Goal: Task Accomplishment & Management: Use online tool/utility

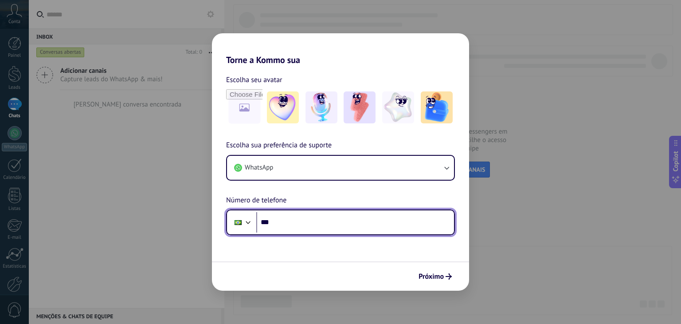
click at [341, 225] on input "***" at bounding box center [355, 222] width 198 height 20
type input "**********"
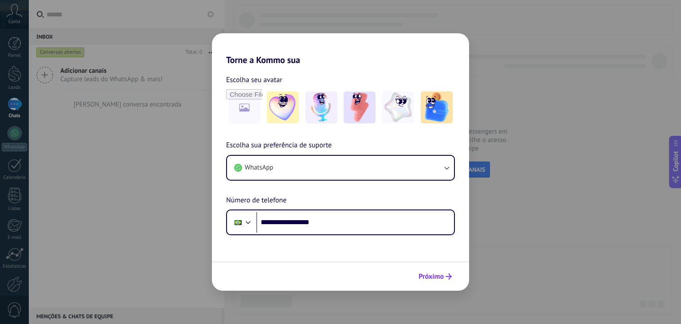
click at [420, 275] on span "Próximo" at bounding box center [431, 276] width 25 height 6
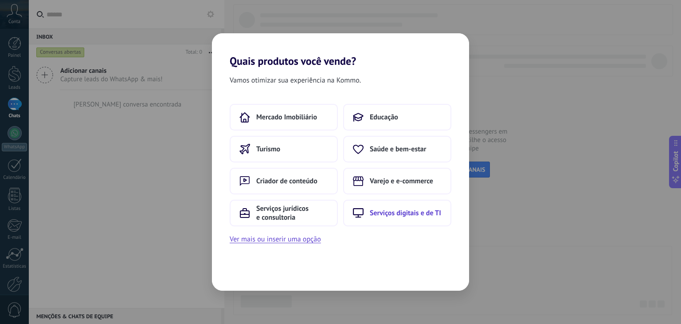
click at [378, 214] on span "Serviços digitais e de TI" at bounding box center [405, 213] width 71 height 9
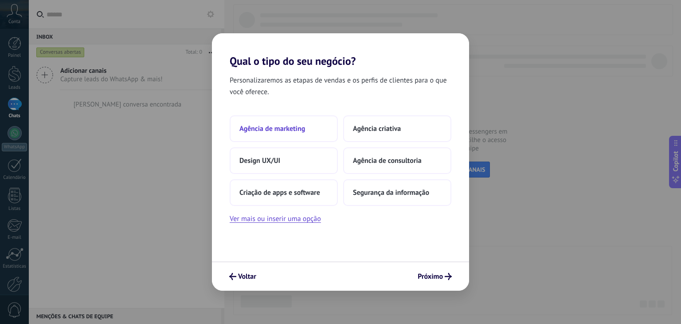
click at [306, 132] on button "Agência de marketing" at bounding box center [284, 128] width 108 height 27
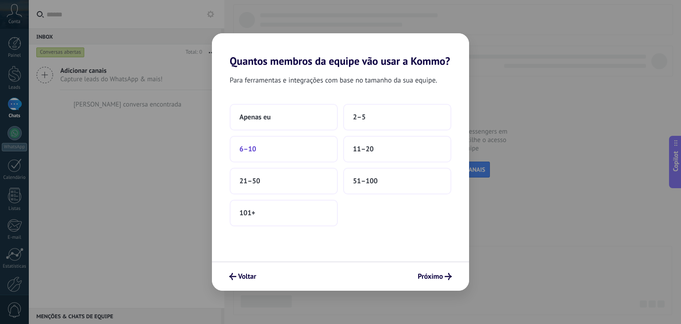
click at [266, 153] on button "6–10" at bounding box center [284, 149] width 108 height 27
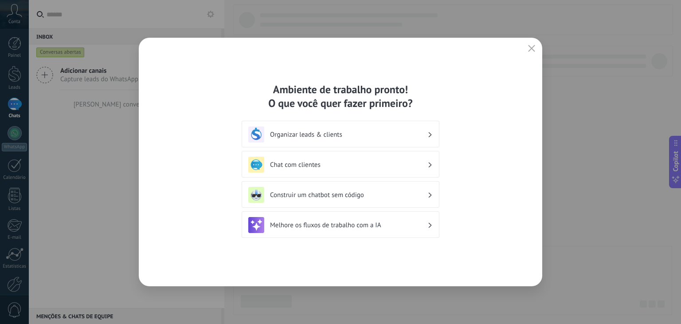
click at [374, 171] on div "Chat com clientes" at bounding box center [340, 165] width 185 height 16
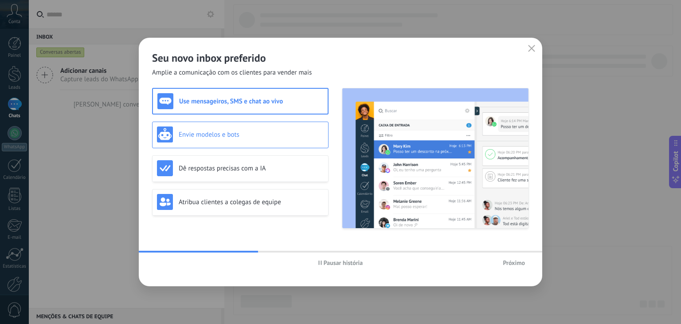
click at [257, 141] on div "Envie modelos e bots" at bounding box center [240, 134] width 167 height 16
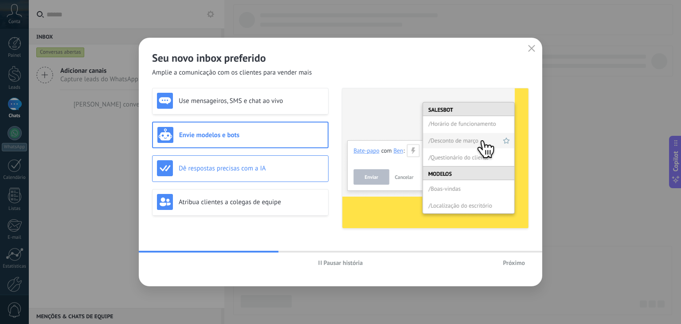
click at [273, 171] on h3 "Dê respostas precisas com a IA" at bounding box center [251, 168] width 145 height 8
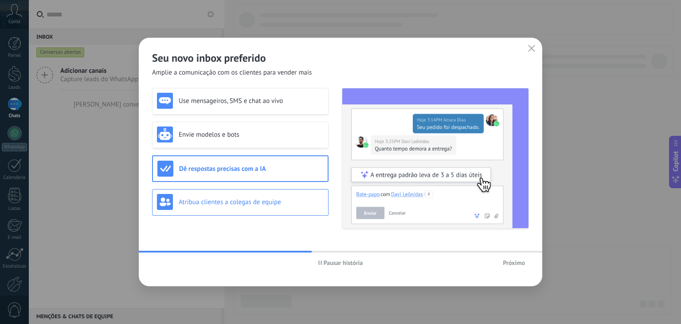
click at [300, 209] on div "Atribua clientes a colegas de equipe" at bounding box center [240, 202] width 167 height 16
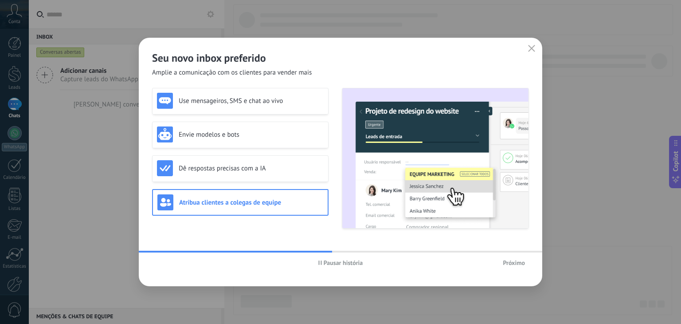
click at [517, 260] on span "Próximo" at bounding box center [514, 263] width 22 height 6
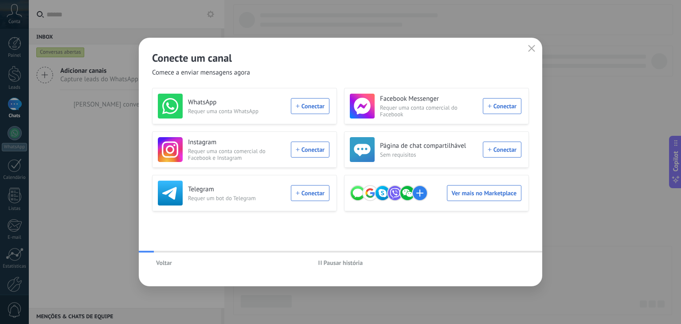
click at [516, 262] on div "Voltar Pausar história" at bounding box center [341, 262] width 404 height 20
click at [527, 39] on div "Conecte um canal Comece a enviar mensagens agora" at bounding box center [341, 57] width 404 height 39
click at [532, 49] on icon "button" at bounding box center [531, 48] width 7 height 7
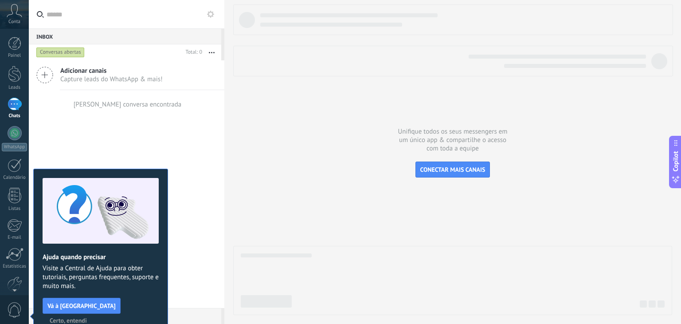
click at [87, 317] on span "Certo, entendi" at bounding box center [68, 320] width 37 height 6
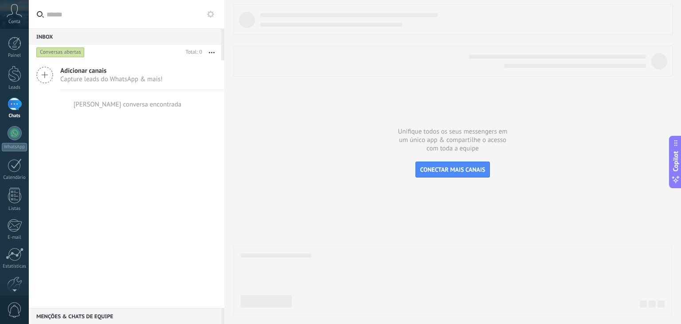
click at [522, 197] on div at bounding box center [452, 159] width 439 height 311
click at [464, 170] on span "CONECTAR MAIS CANAIS" at bounding box center [453, 169] width 65 height 8
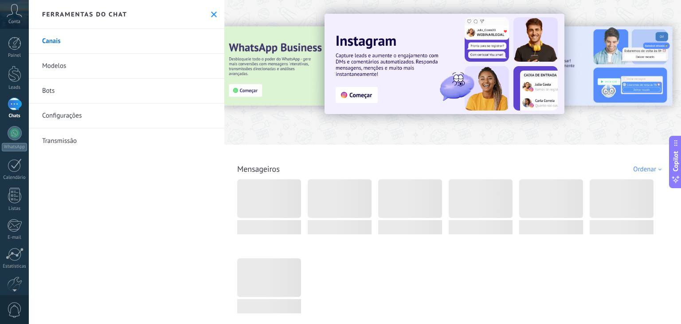
click at [210, 16] on button at bounding box center [214, 15] width 8 height 8
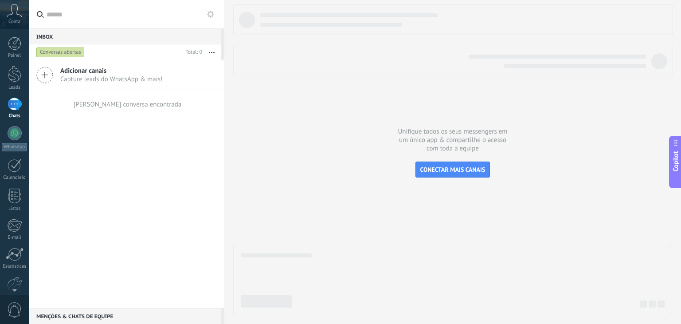
click at [680, 163] on span "Copilot" at bounding box center [676, 161] width 9 height 20
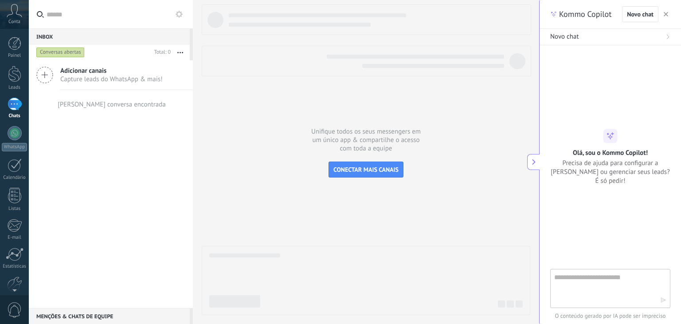
click at [539, 162] on button at bounding box center [533, 162] width 12 height 16
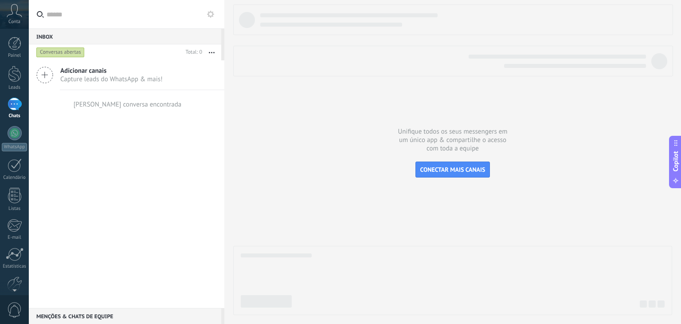
click at [677, 172] on div "Copilot" at bounding box center [676, 162] width 9 height 45
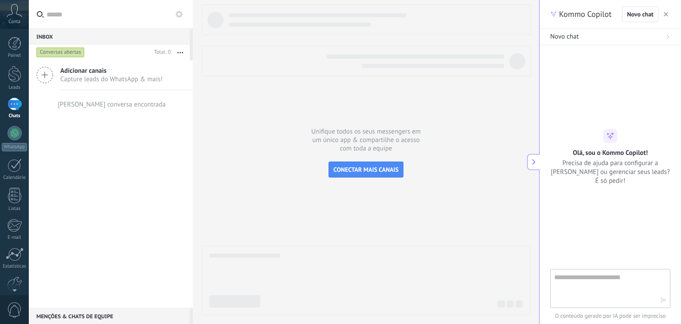
click at [535, 162] on use at bounding box center [534, 162] width 4 height 6
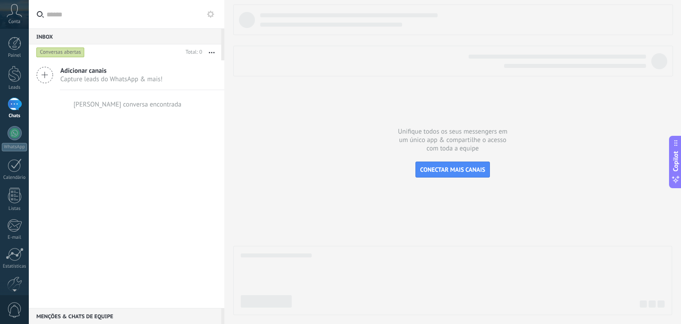
click at [14, 13] on icon at bounding box center [15, 10] width 16 height 13
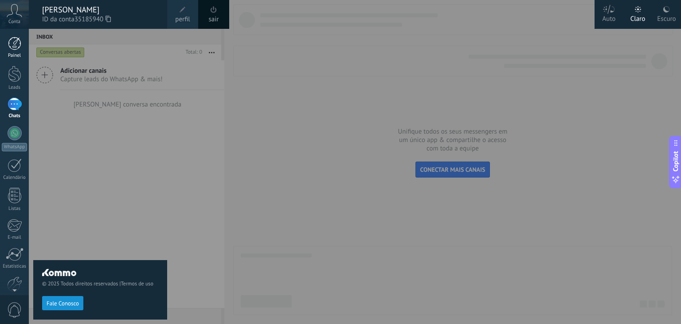
click at [11, 41] on div at bounding box center [14, 43] width 13 height 13
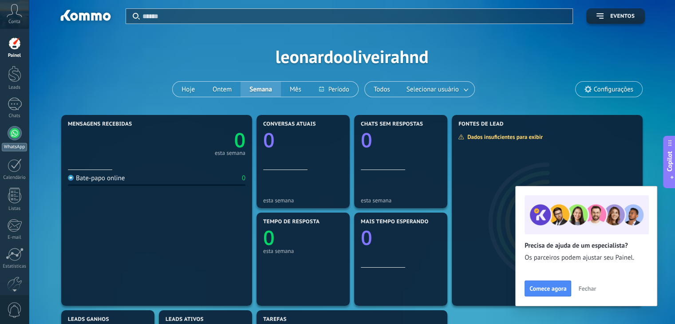
click at [13, 135] on div at bounding box center [15, 133] width 14 height 14
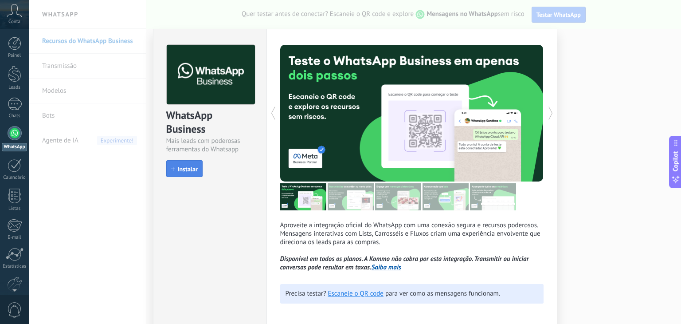
click at [172, 170] on icon "button" at bounding box center [173, 169] width 4 height 4
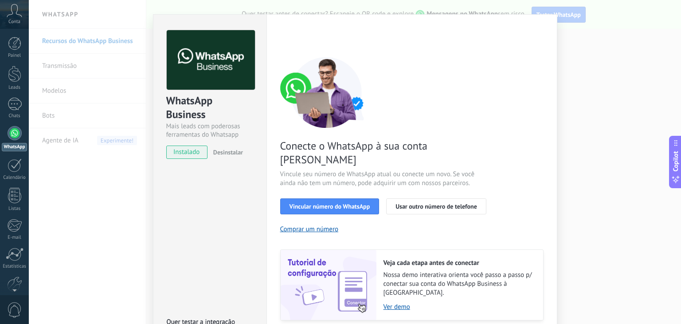
scroll to position [31, 0]
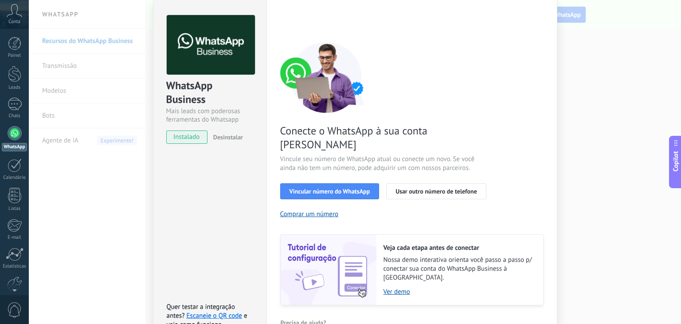
click at [602, 76] on div "WhatsApp Business Mais leads com poderosas ferramentas do Whatsapp instalado De…" at bounding box center [355, 162] width 653 height 324
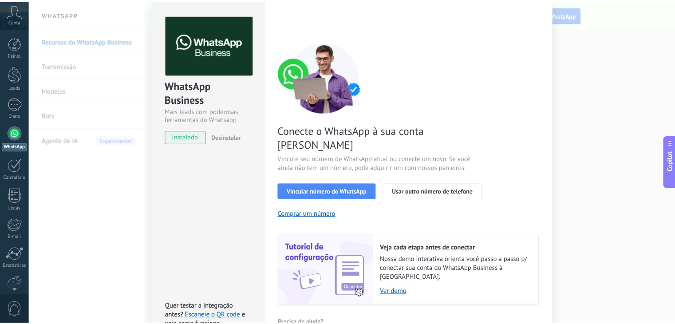
scroll to position [0, 0]
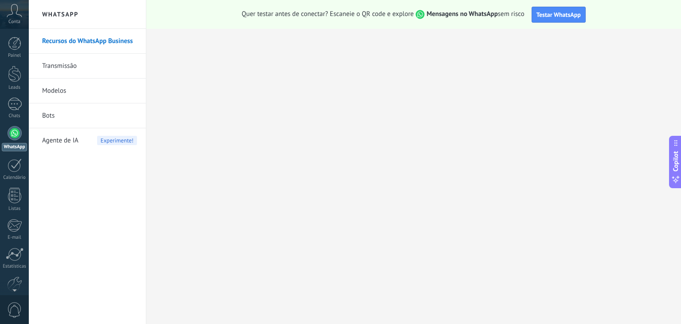
click at [62, 144] on span "Agente de IA" at bounding box center [60, 140] width 36 height 25
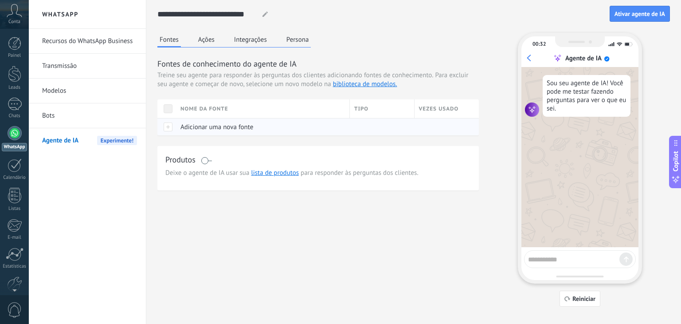
click at [223, 133] on div "Adicionar uma nova fonte" at bounding box center [260, 126] width 169 height 17
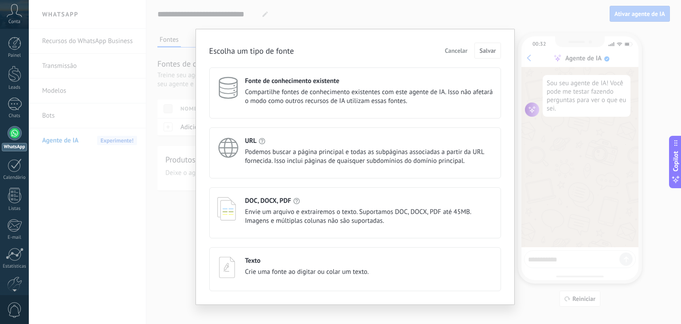
click at [453, 54] on button "Cancelar" at bounding box center [456, 50] width 31 height 13
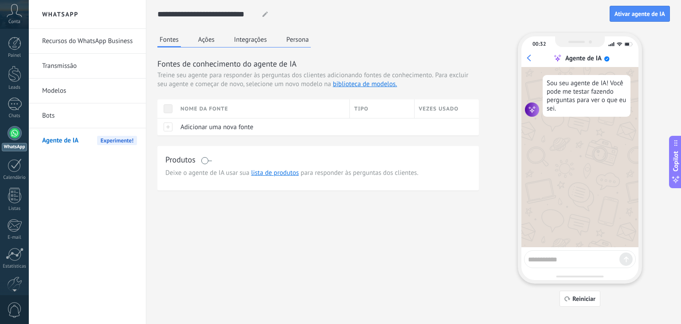
click at [213, 46] on div "Fontes Ações Integrações Persona" at bounding box center [233, 40] width 153 height 15
click at [253, 43] on button "Integrações" at bounding box center [250, 39] width 37 height 13
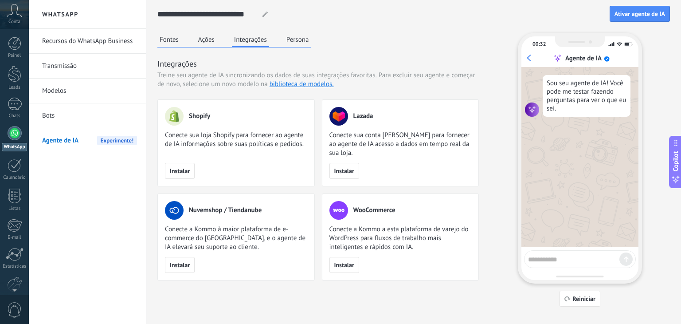
click at [311, 30] on div "**********" at bounding box center [413, 153] width 513 height 307
click at [302, 38] on button "Persona" at bounding box center [297, 39] width 27 height 13
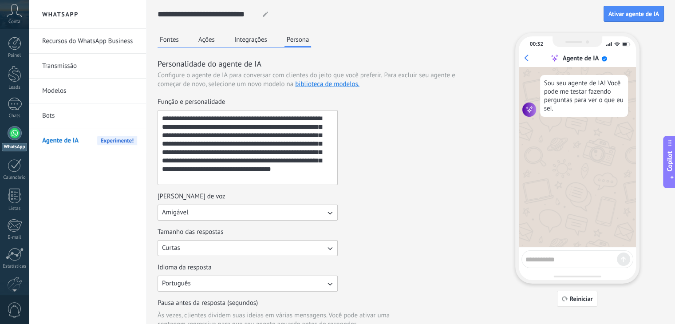
drag, startPoint x: 221, startPoint y: 37, endPoint x: 213, endPoint y: 42, distance: 9.4
click at [219, 39] on div "Fontes Ações Integrações Persona" at bounding box center [233, 40] width 153 height 15
click at [213, 42] on button "Ações" at bounding box center [206, 39] width 21 height 13
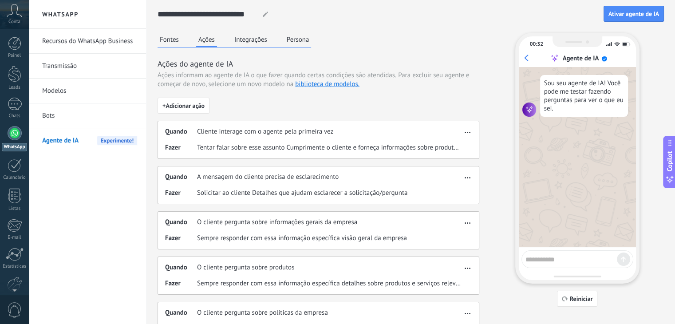
click at [174, 37] on button "Fontes" at bounding box center [169, 39] width 24 height 13
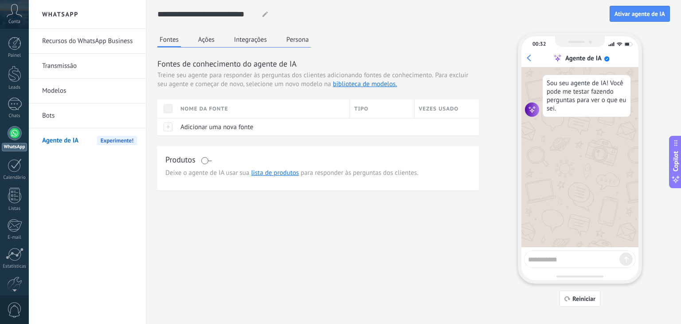
click at [198, 39] on button "Ações" at bounding box center [206, 39] width 21 height 13
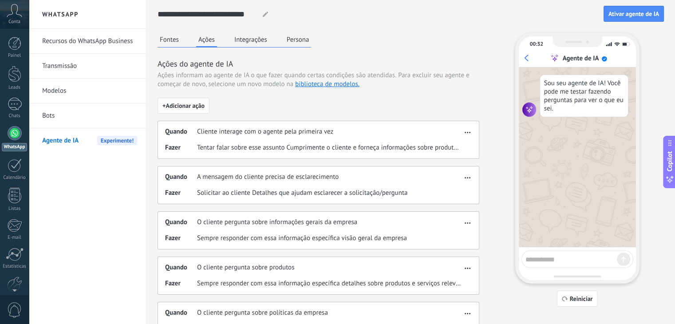
click at [182, 107] on span "+ Adicionar ação" at bounding box center [183, 105] width 42 height 6
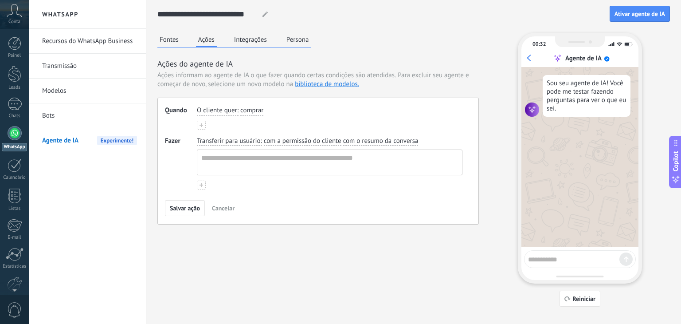
click at [172, 88] on span "Para excluir seu agente e começar de novo, selecione um novo modelo na bibliote…" at bounding box center [313, 79] width 312 height 17
click at [176, 42] on button "Fontes" at bounding box center [169, 39] width 24 height 13
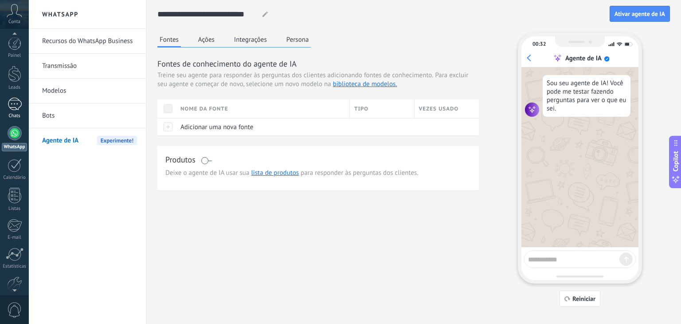
click at [15, 115] on div "Chats" at bounding box center [15, 116] width 26 height 6
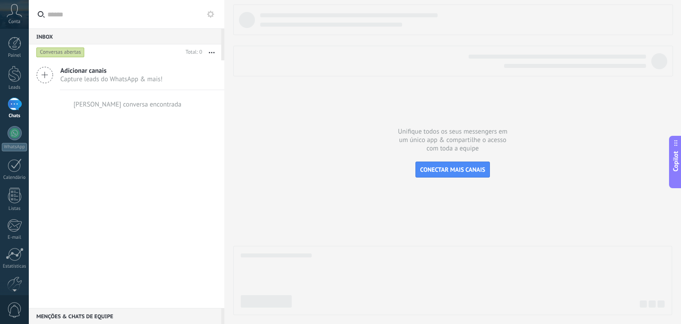
click at [123, 82] on span "Capture leads do WhatsApp & mais!" at bounding box center [111, 79] width 102 height 8
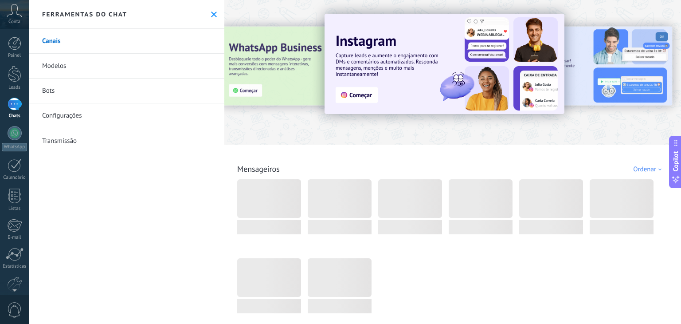
click at [215, 13] on div "Ferramentas do chat" at bounding box center [127, 14] width 196 height 29
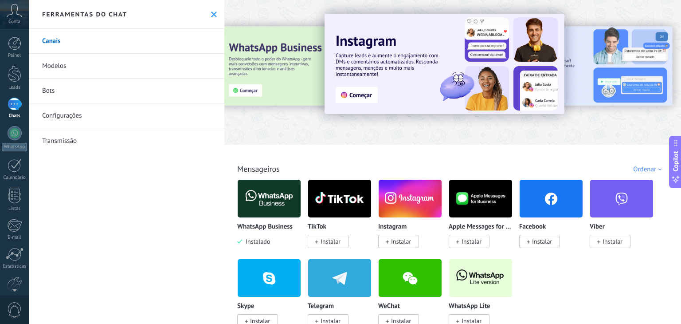
click at [211, 13] on use at bounding box center [214, 15] width 6 height 6
